Goal: Answer question/provide support: Answer question/provide support

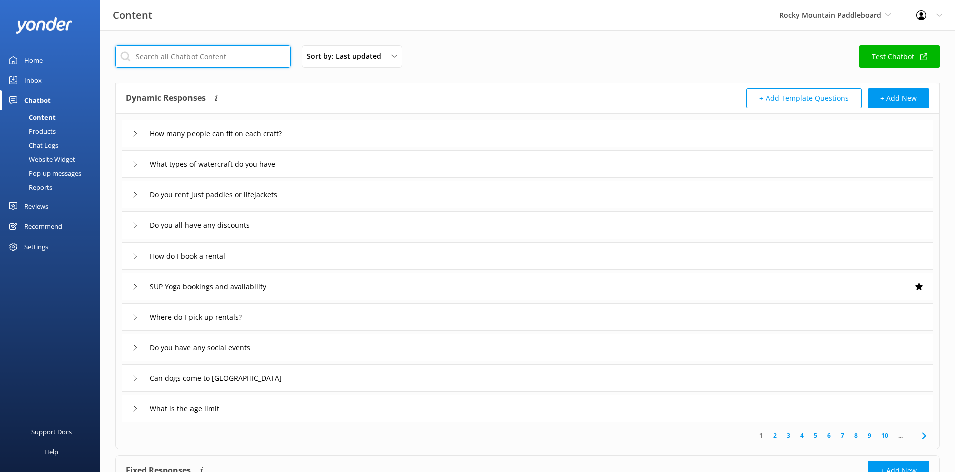
click at [204, 47] on input "text" at bounding box center [202, 56] width 175 height 23
type input "when"
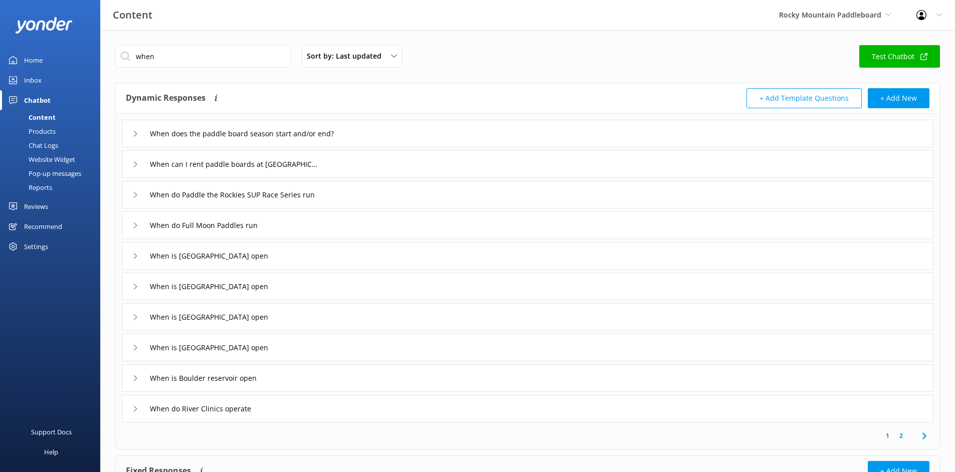
click at [143, 137] on div "When does the paddle board season start and/or end?" at bounding box center [240, 133] width 216 height 17
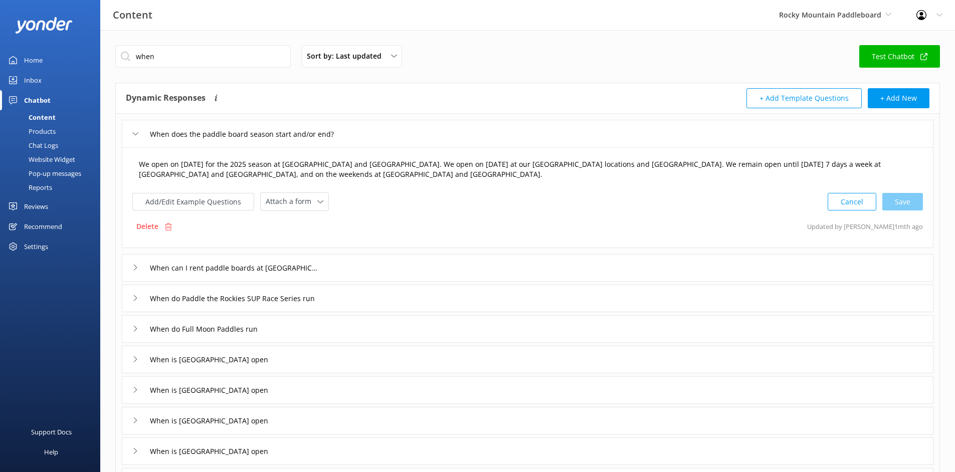
click at [335, 172] on textarea "We open on [DATE] for the 2025 season at [GEOGRAPHIC_DATA] and [GEOGRAPHIC_DATA…" at bounding box center [527, 170] width 788 height 32
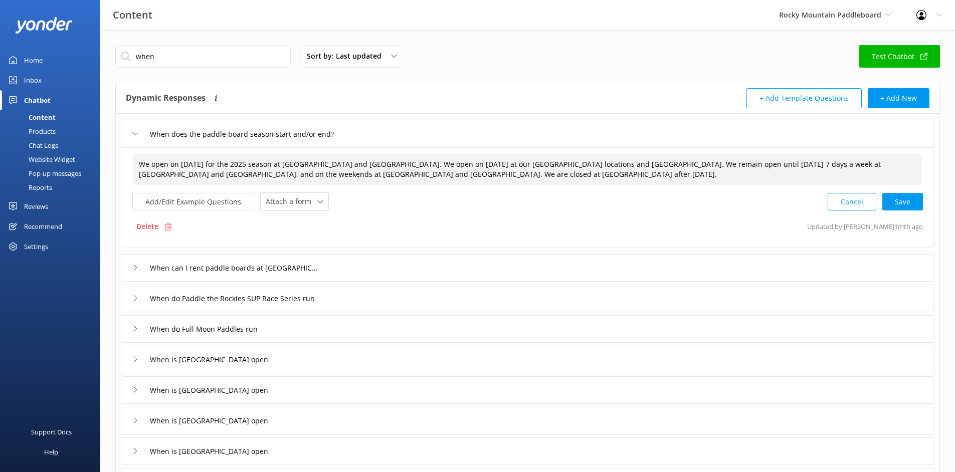
click at [919, 203] on div "Cancel Save" at bounding box center [874, 201] width 95 height 19
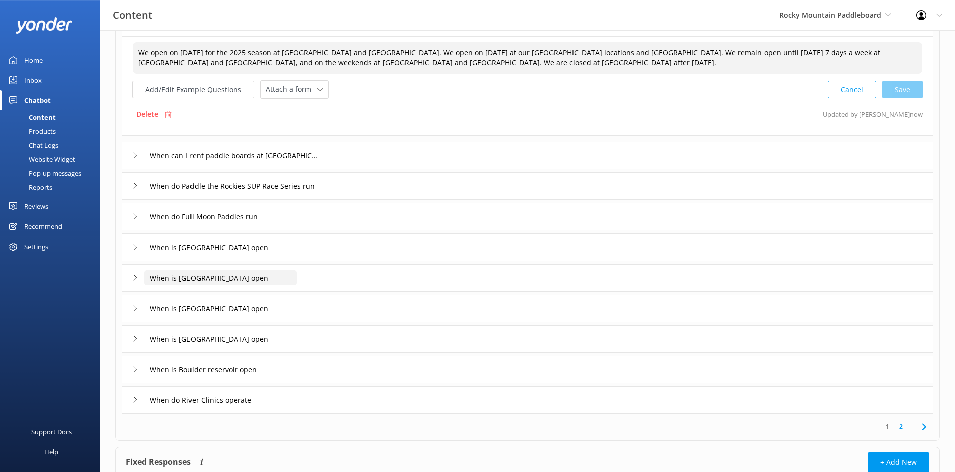
scroll to position [112, 0]
type textarea "We open on [DATE] for the 2025 season at [GEOGRAPHIC_DATA] and [GEOGRAPHIC_DATA…"
click at [135, 274] on div "When is [GEOGRAPHIC_DATA] open" at bounding box center [208, 277] width 152 height 17
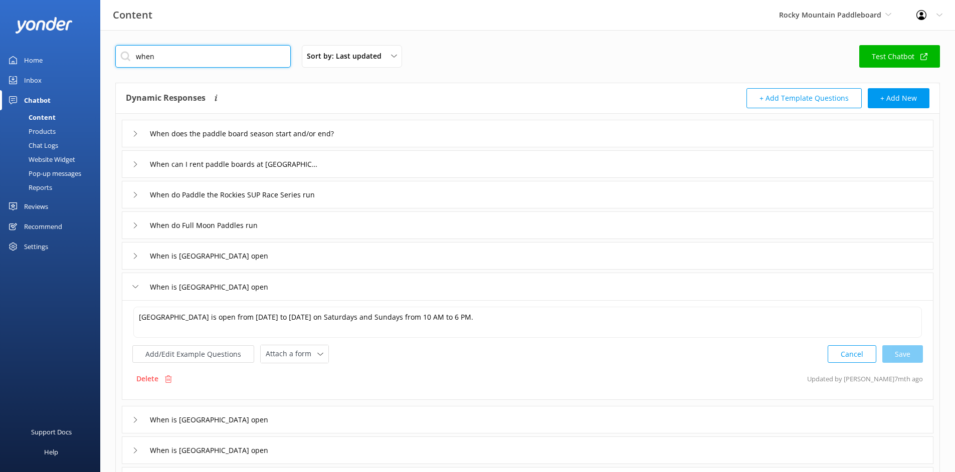
click at [235, 62] on input "when" at bounding box center [202, 56] width 175 height 23
click at [35, 156] on div "Website Widget" at bounding box center [40, 159] width 69 height 14
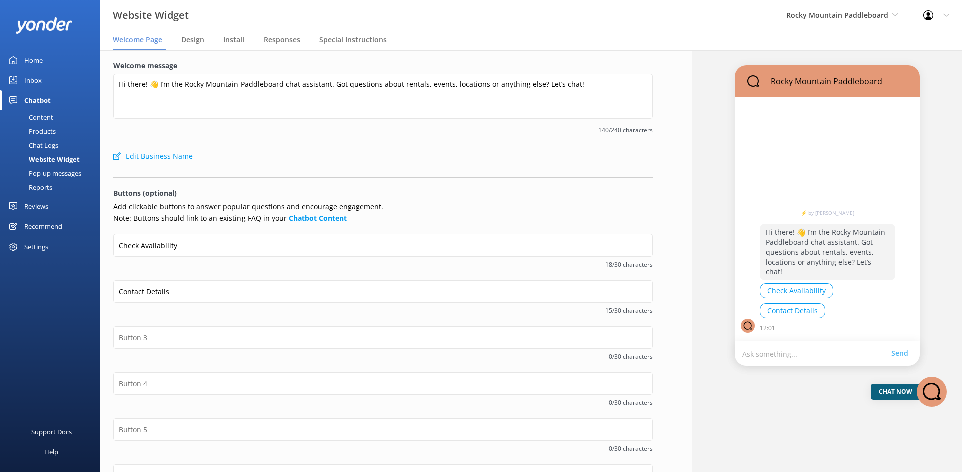
click at [41, 142] on div "Chat Logs" at bounding box center [32, 145] width 52 height 14
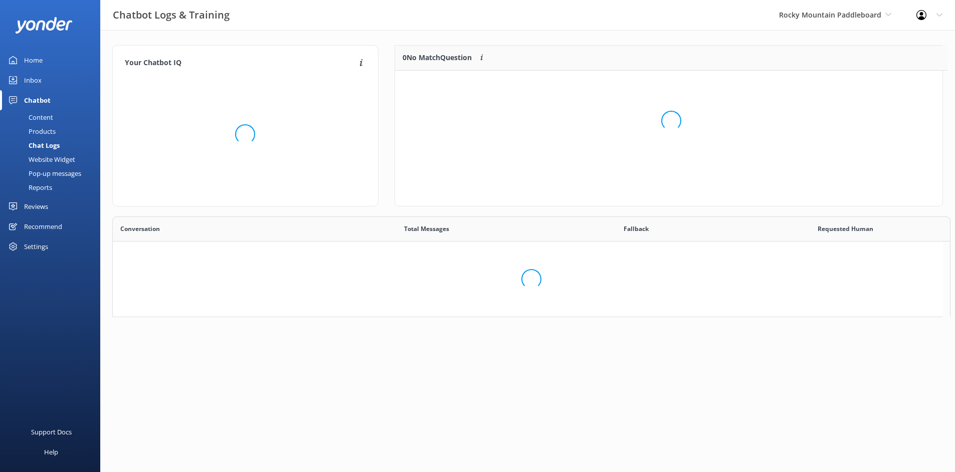
scroll to position [8, 8]
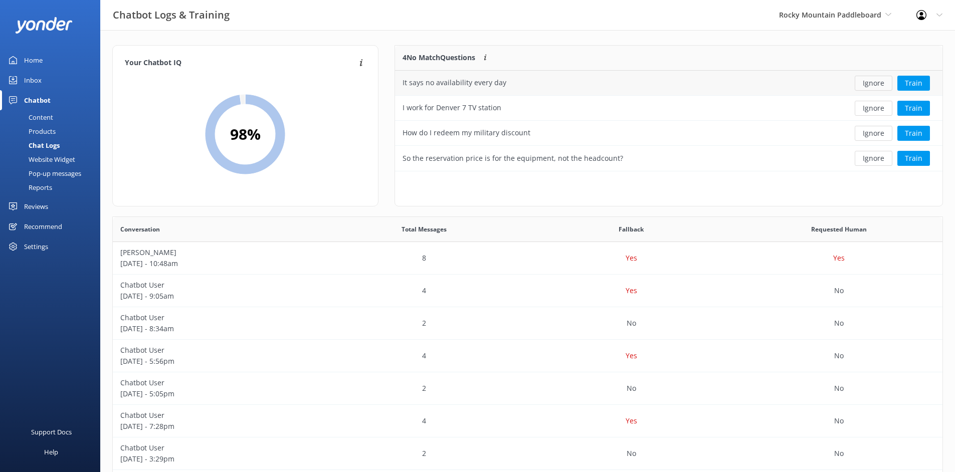
click at [884, 82] on button "Ignore" at bounding box center [873, 83] width 38 height 15
click at [877, 83] on button "Ignore" at bounding box center [873, 83] width 38 height 15
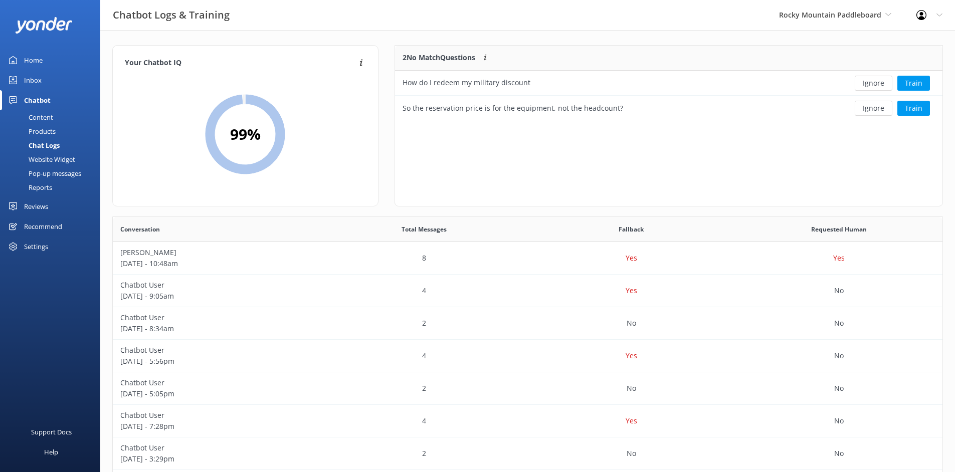
scroll to position [68, 540]
click at [877, 83] on button "Ignore" at bounding box center [873, 83] width 38 height 15
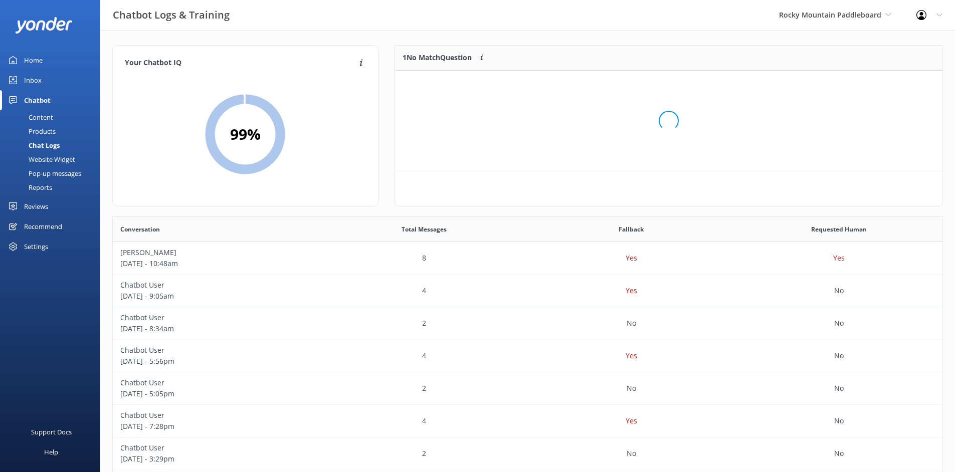
scroll to position [43, 540]
click at [877, 82] on button "Ignore" at bounding box center [873, 83] width 38 height 15
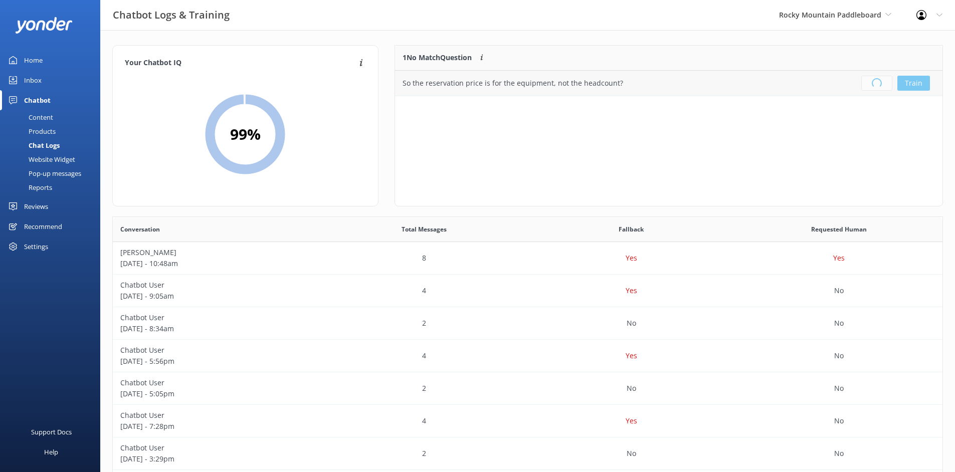
scroll to position [118, 540]
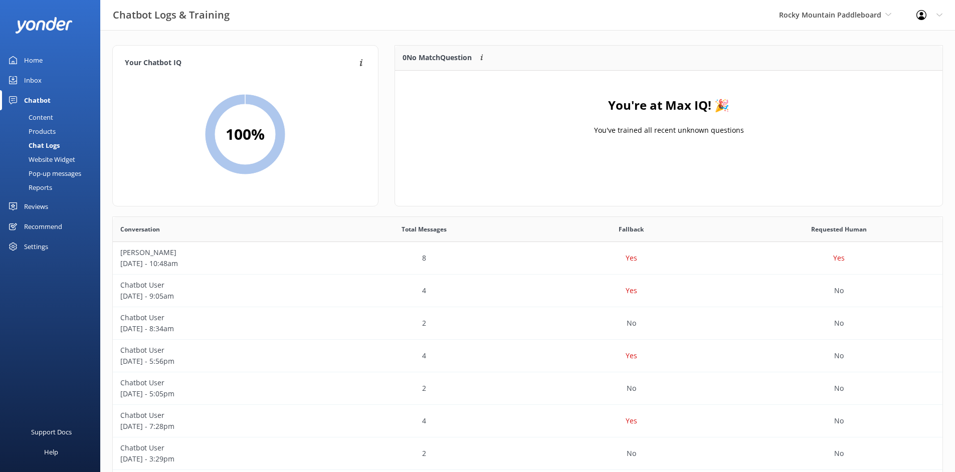
click at [66, 61] on link "Home" at bounding box center [50, 60] width 100 height 20
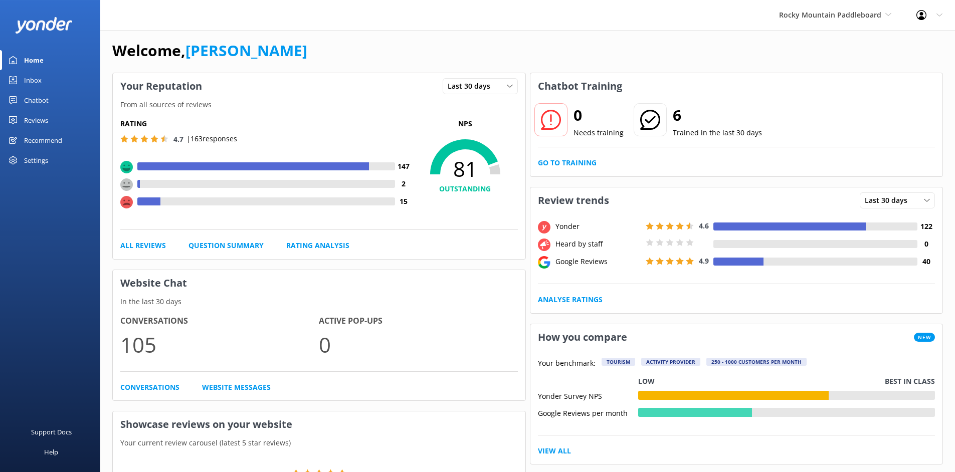
scroll to position [8, 0]
